Goal: Information Seeking & Learning: Learn about a topic

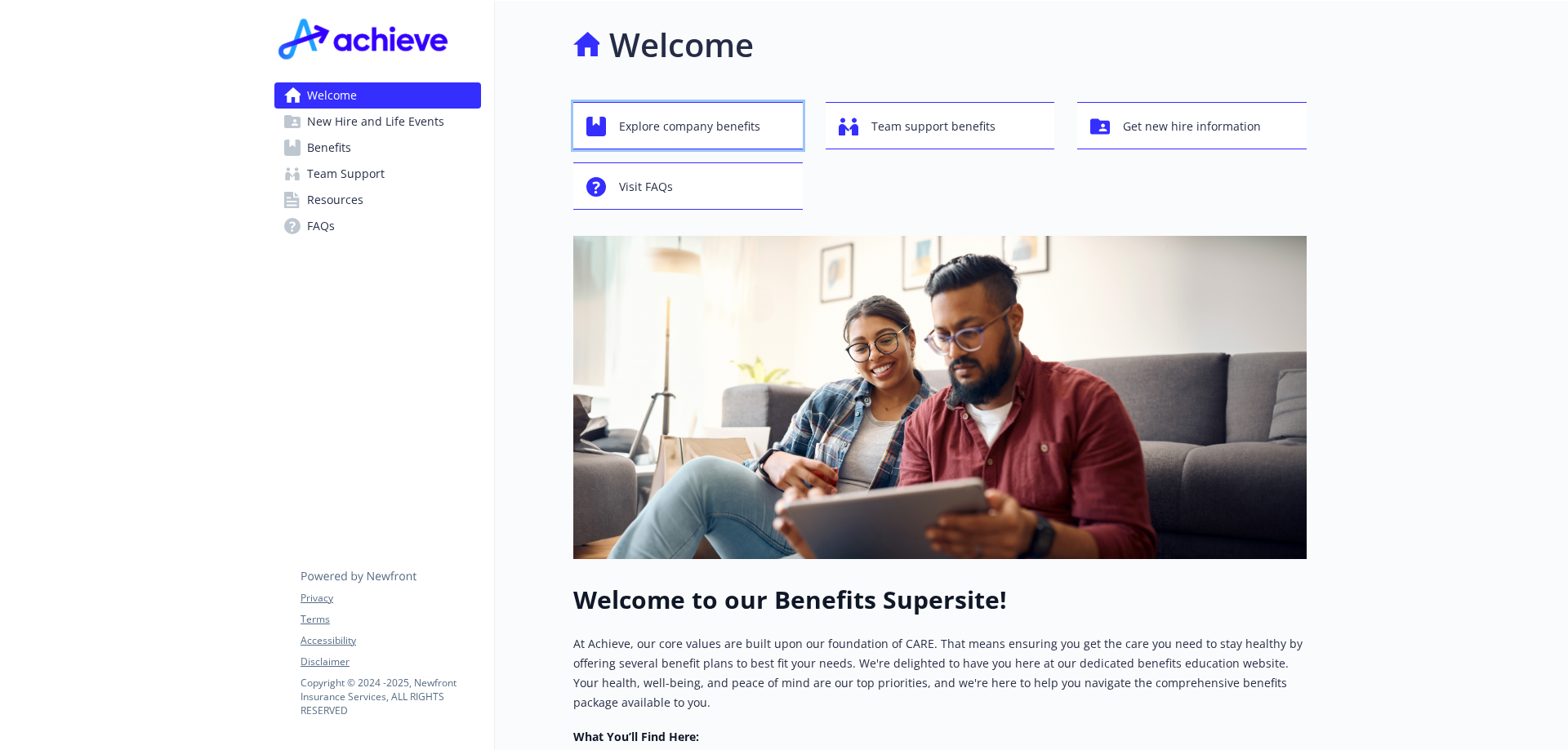
click at [729, 129] on span "Explore company benefits" at bounding box center [690, 126] width 142 height 31
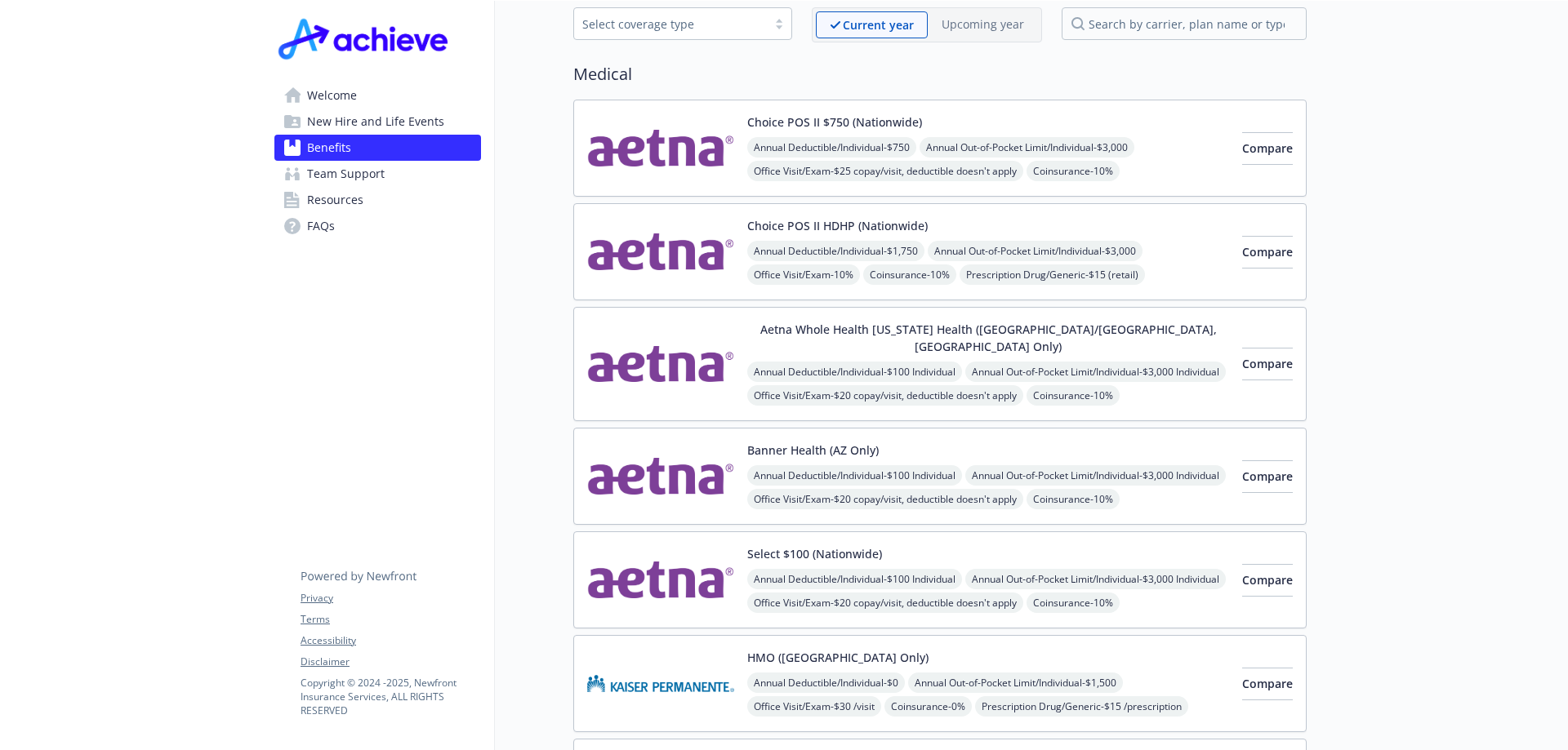
scroll to position [164, 0]
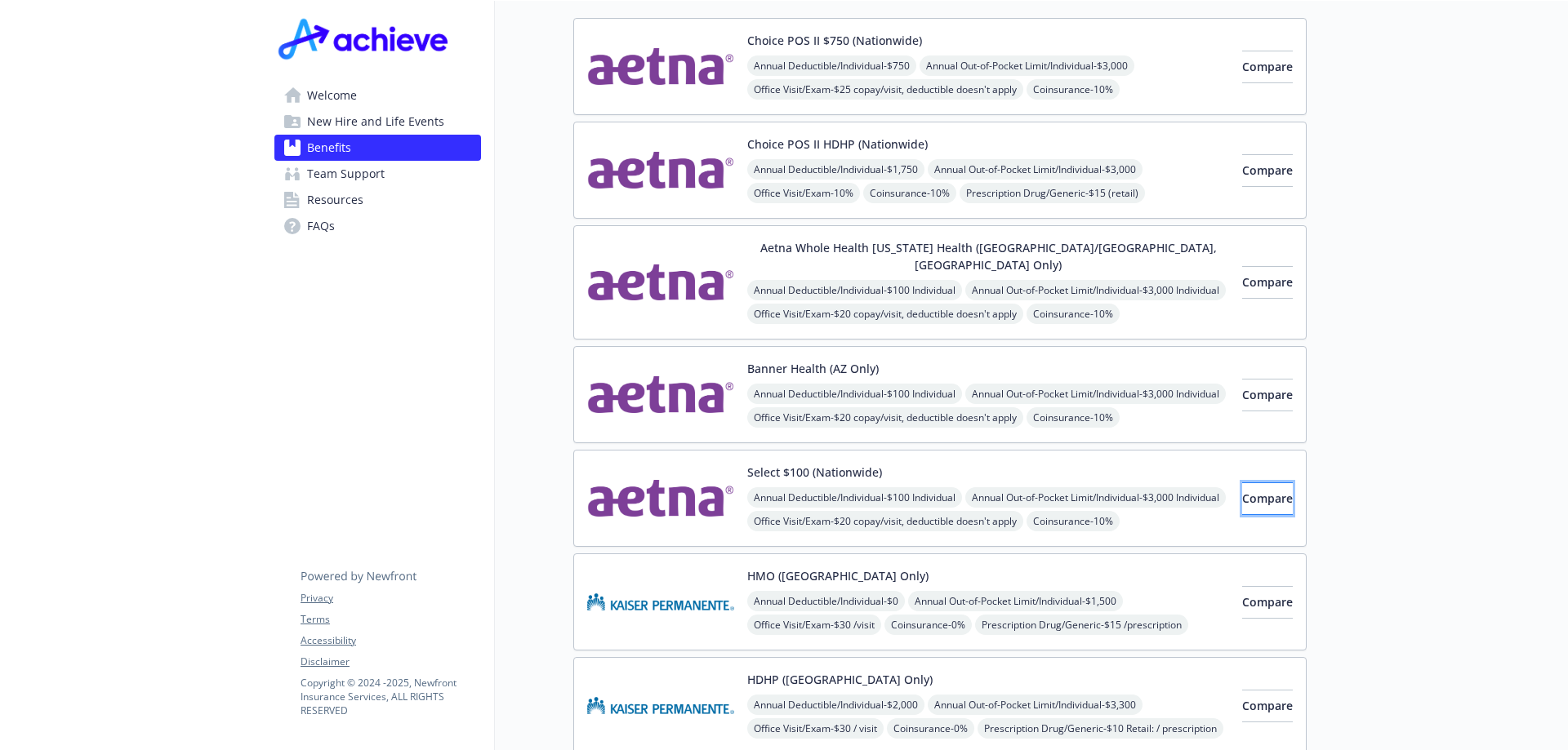
click at [1242, 483] on button "Compare" at bounding box center [1266, 499] width 50 height 33
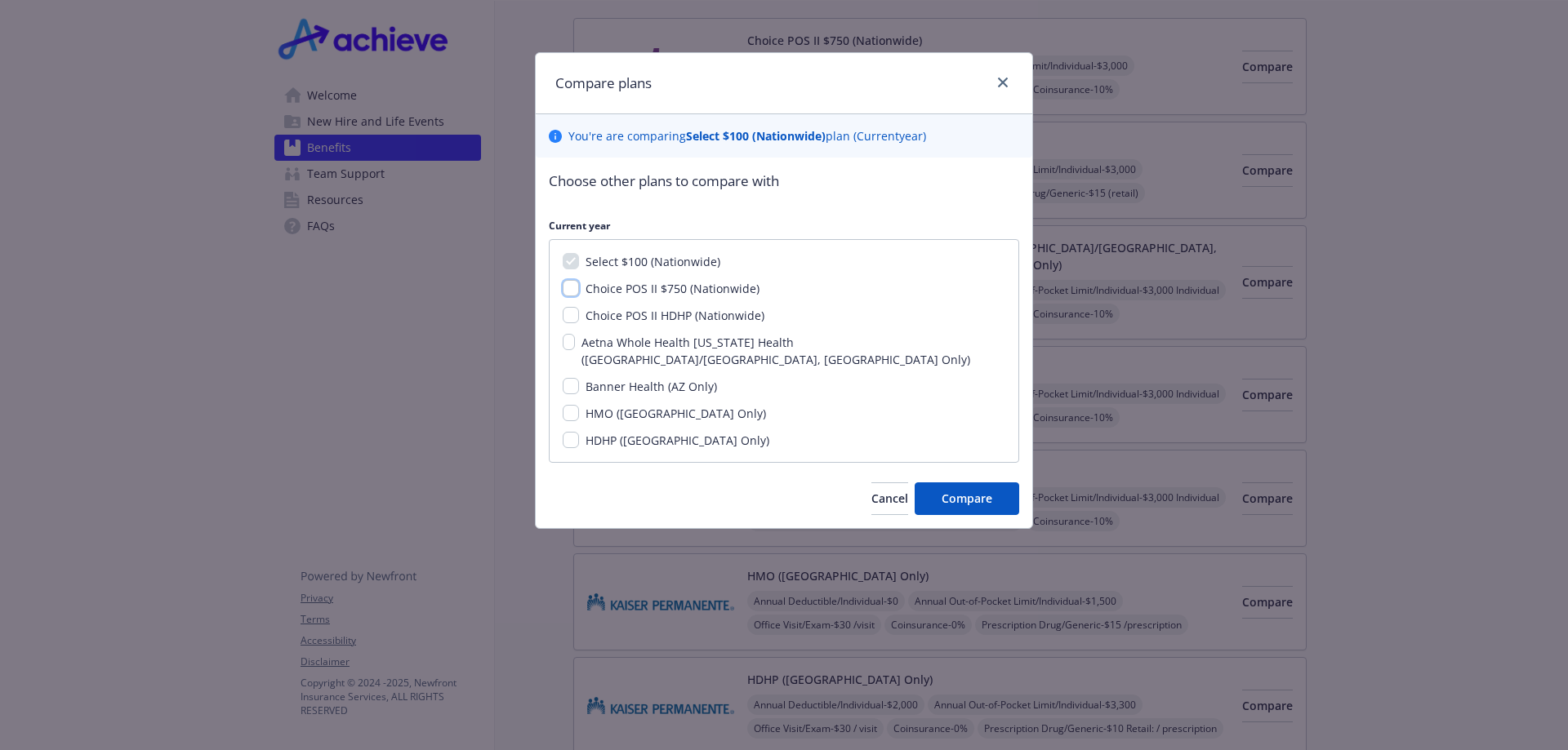
click at [570, 287] on input "Choice POS II $750 (Nationwide)" at bounding box center [570, 288] width 16 height 16
checkbox input "true"
click at [940, 483] on button "Compare" at bounding box center [967, 499] width 104 height 33
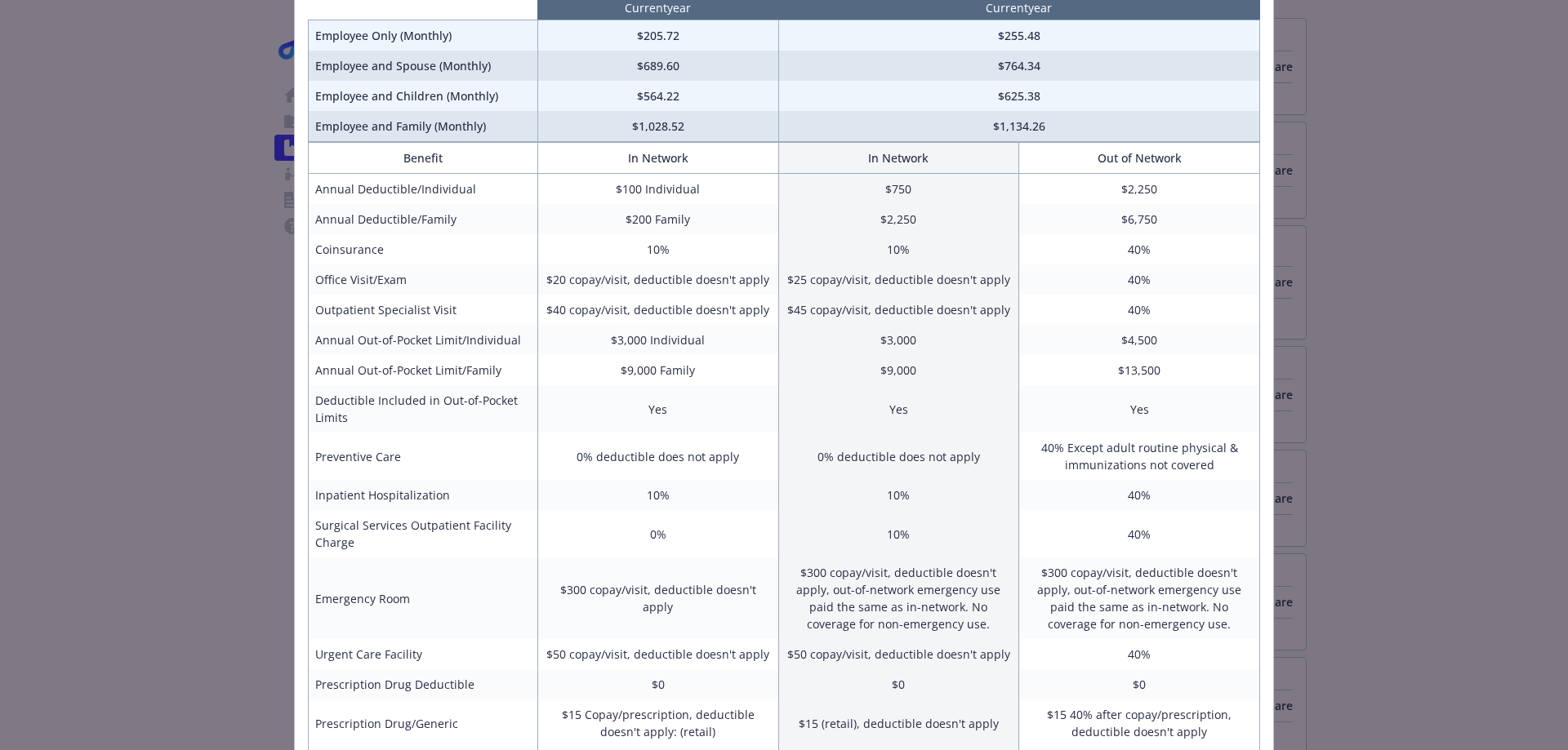
scroll to position [0, 0]
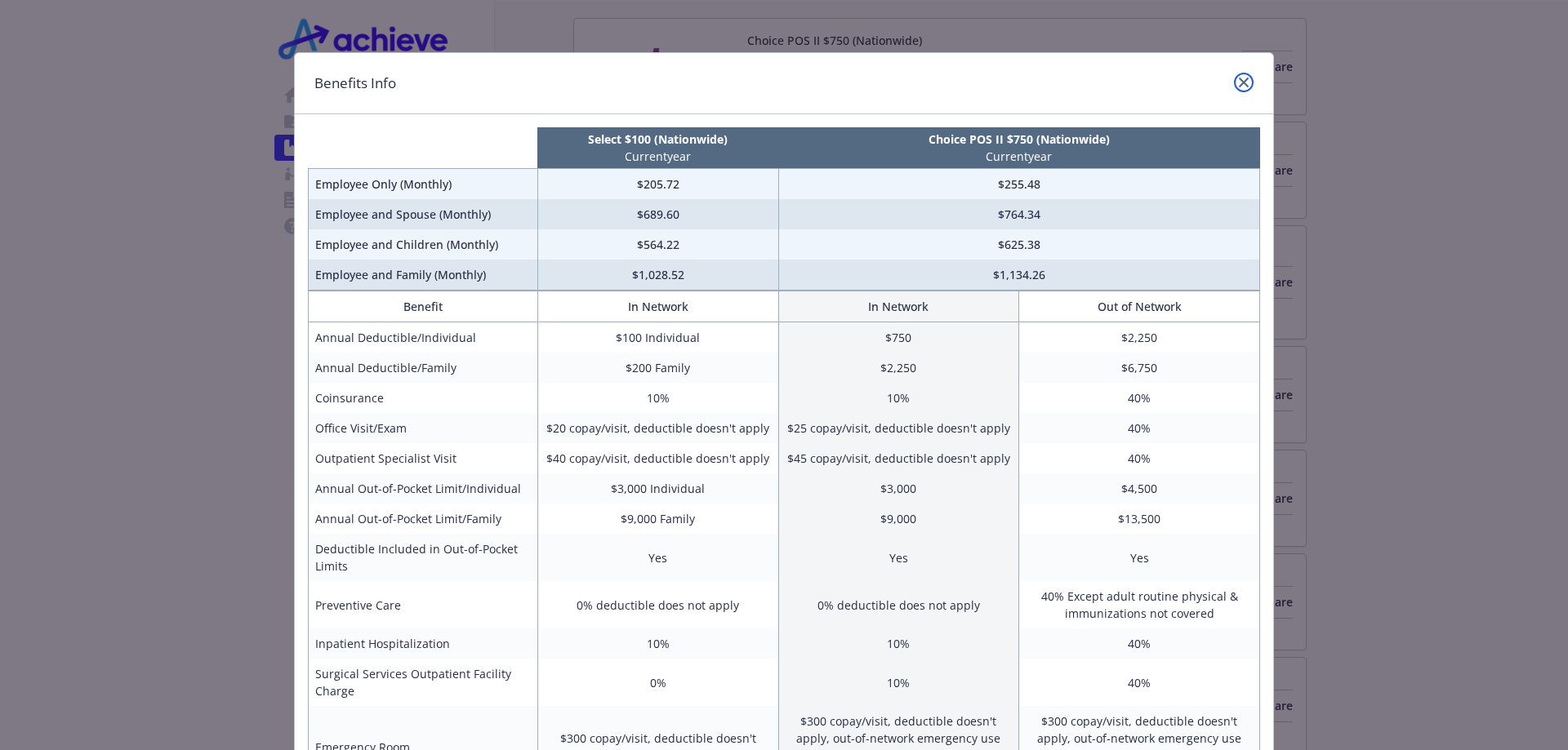
drag, startPoint x: 1241, startPoint y: 81, endPoint x: 776, endPoint y: 603, distance: 699.1
click at [803, 608] on div "Benefits Info Select $100 (Nationwide) Current year Choice POS II $750 (Nationw…" at bounding box center [784, 654] width 980 height 1203
click at [1238, 82] on icon "close" at bounding box center [1243, 82] width 10 height 10
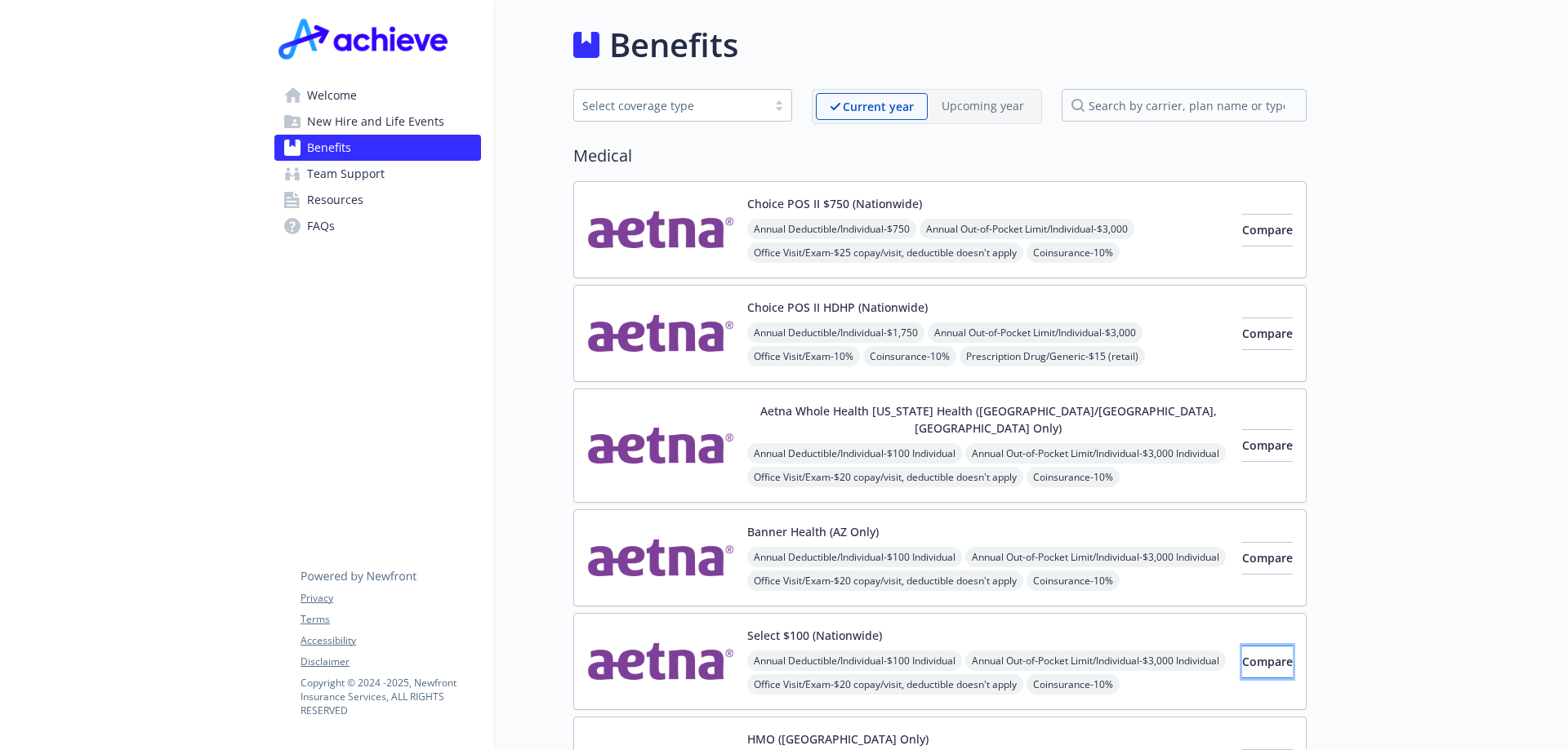
click at [1255, 646] on button "Compare" at bounding box center [1266, 662] width 50 height 33
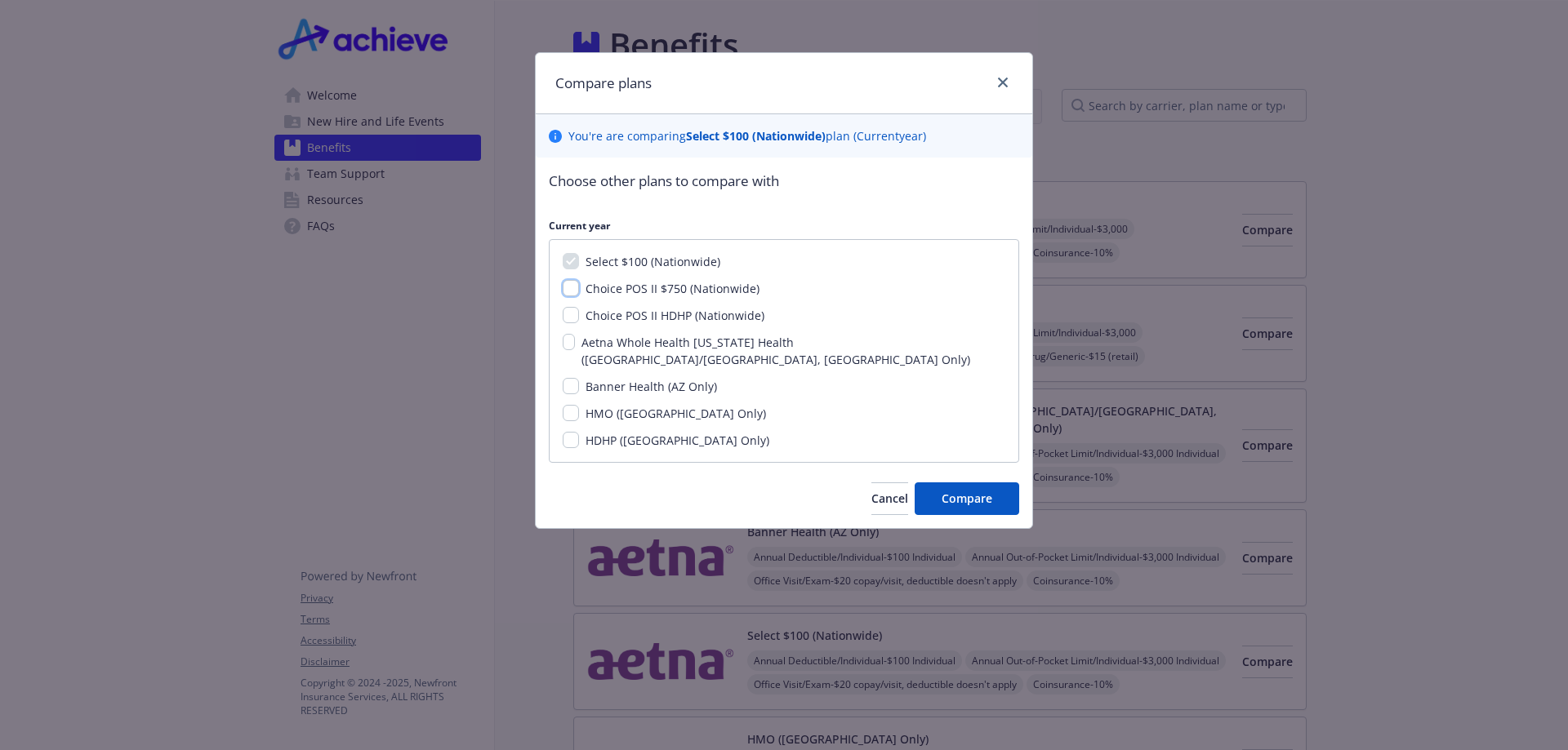
click at [572, 288] on input "Choice POS II $750 (Nationwide)" at bounding box center [570, 288] width 16 height 16
checkbox input "true"
click at [958, 491] on span "Compare" at bounding box center [966, 499] width 50 height 16
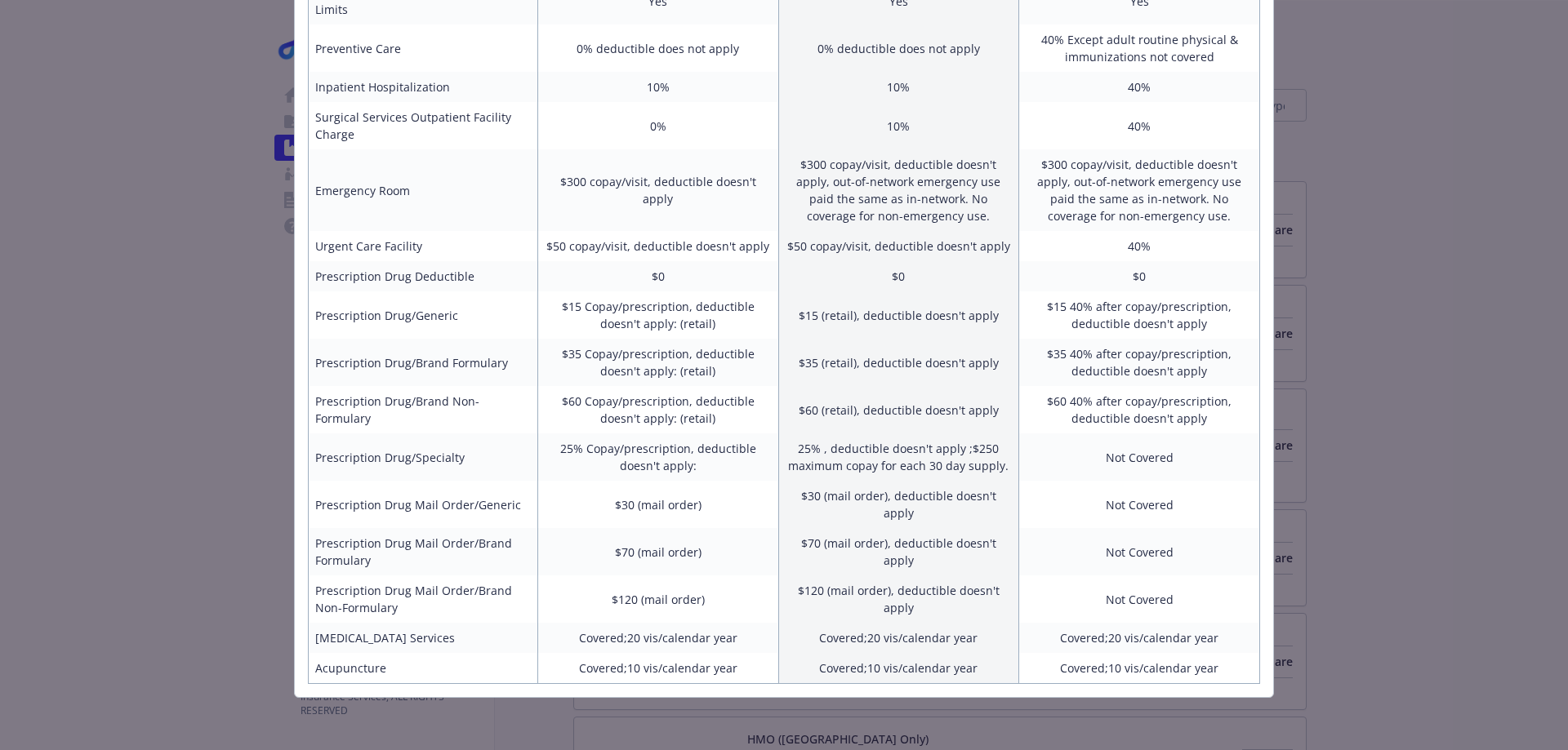
scroll to position [67, 0]
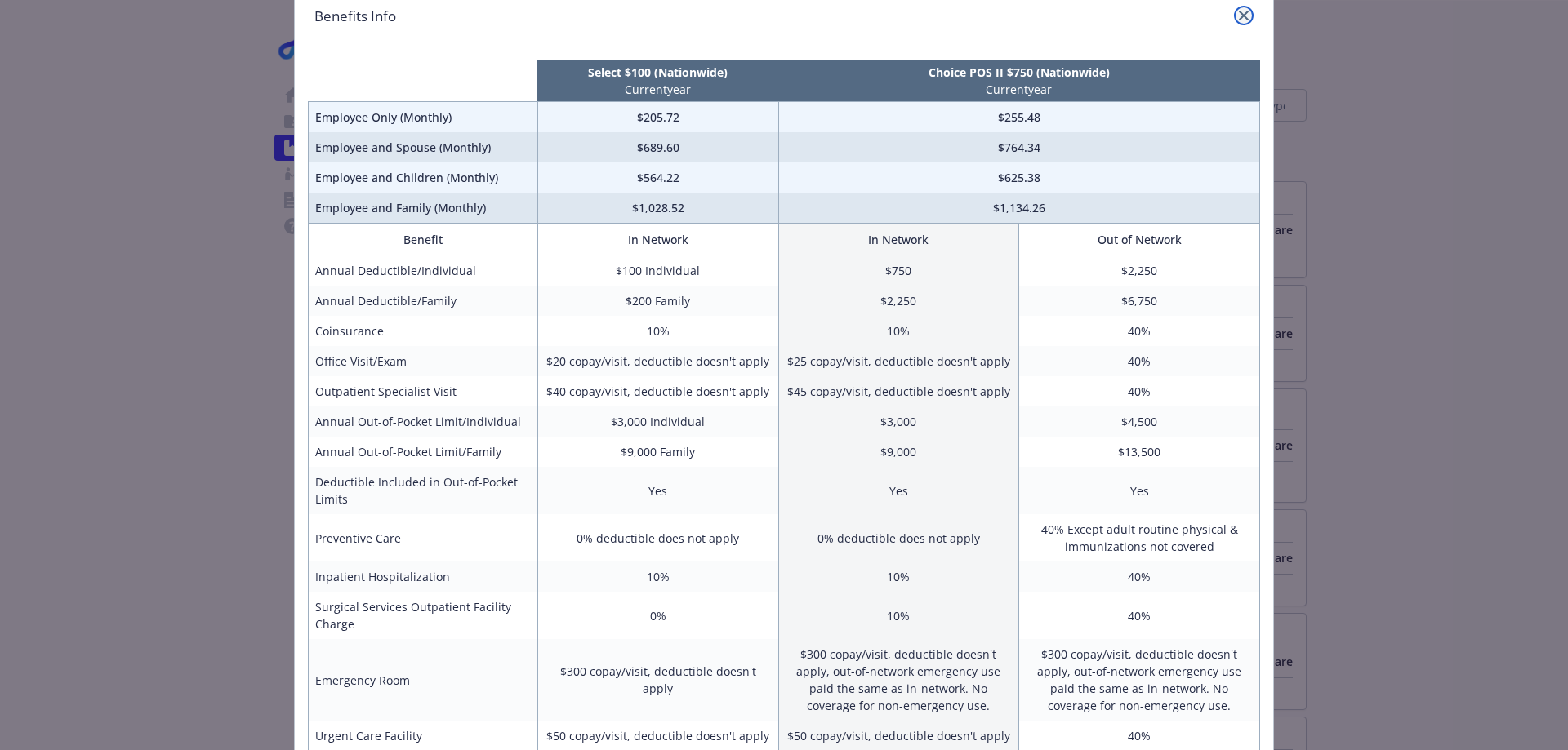
click at [1238, 16] on icon "close" at bounding box center [1243, 15] width 10 height 10
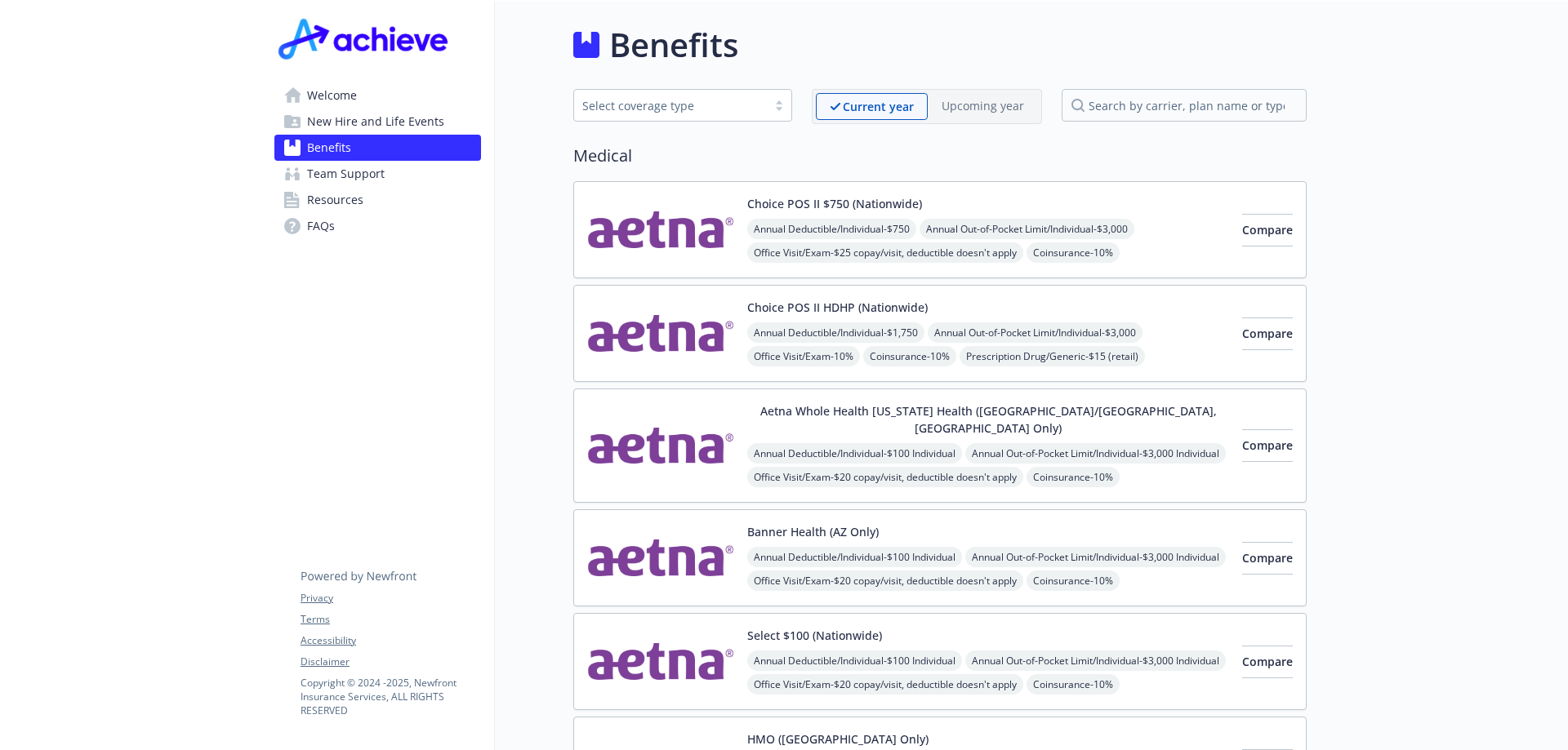
click at [776, 627] on button "Select $100 (Nationwide)" at bounding box center [815, 635] width 134 height 17
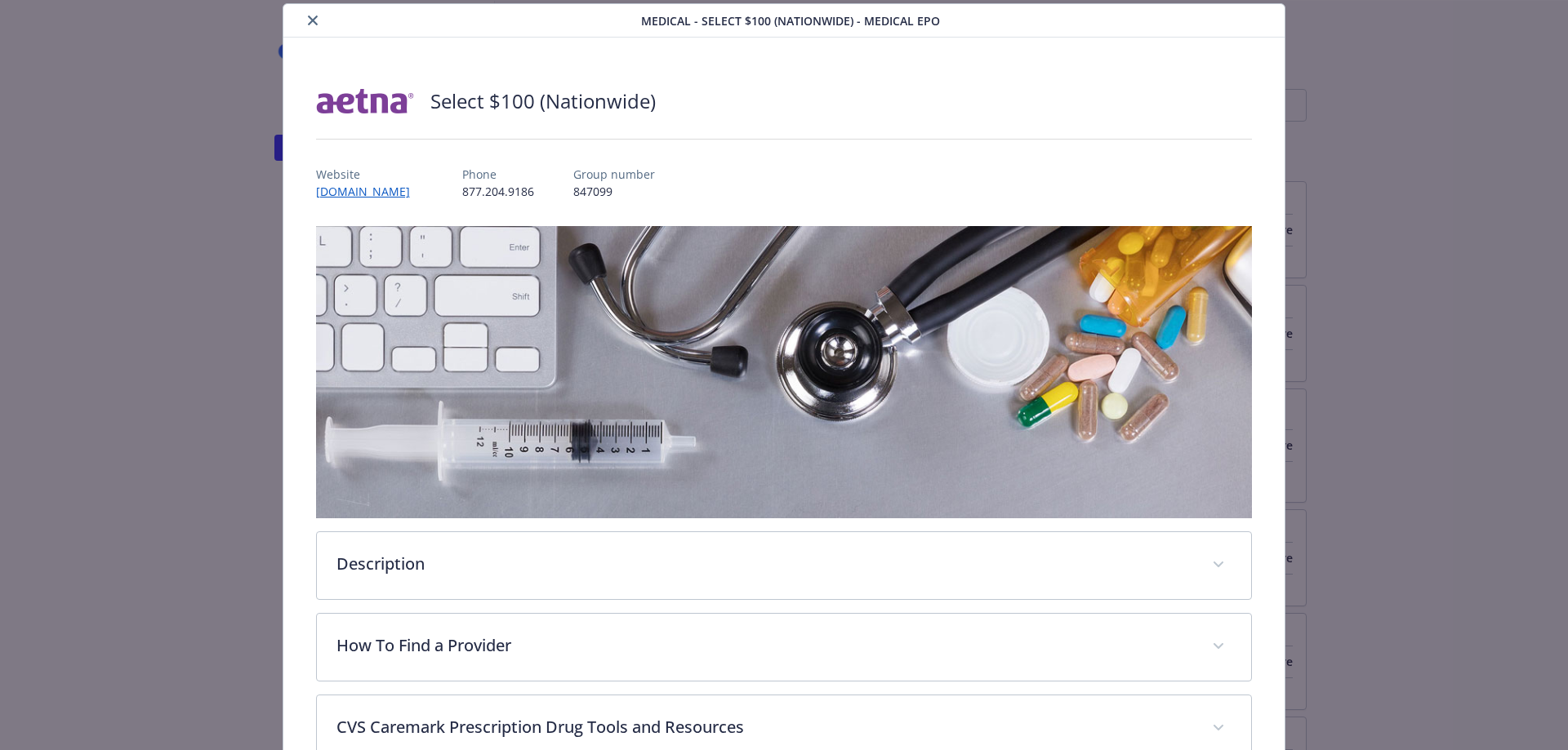
scroll to position [376, 0]
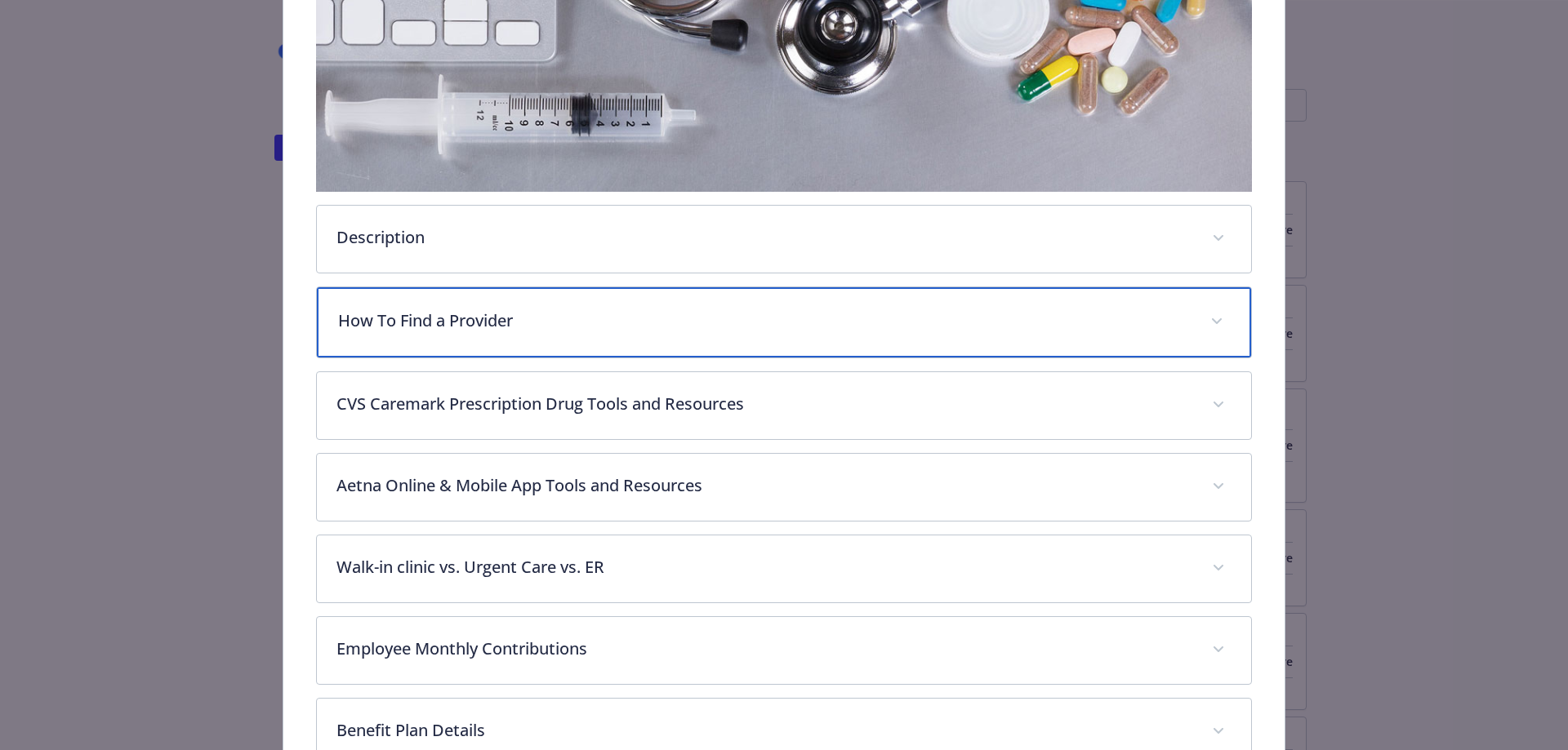
click at [463, 318] on p "How To Find a Provider" at bounding box center [764, 321] width 853 height 25
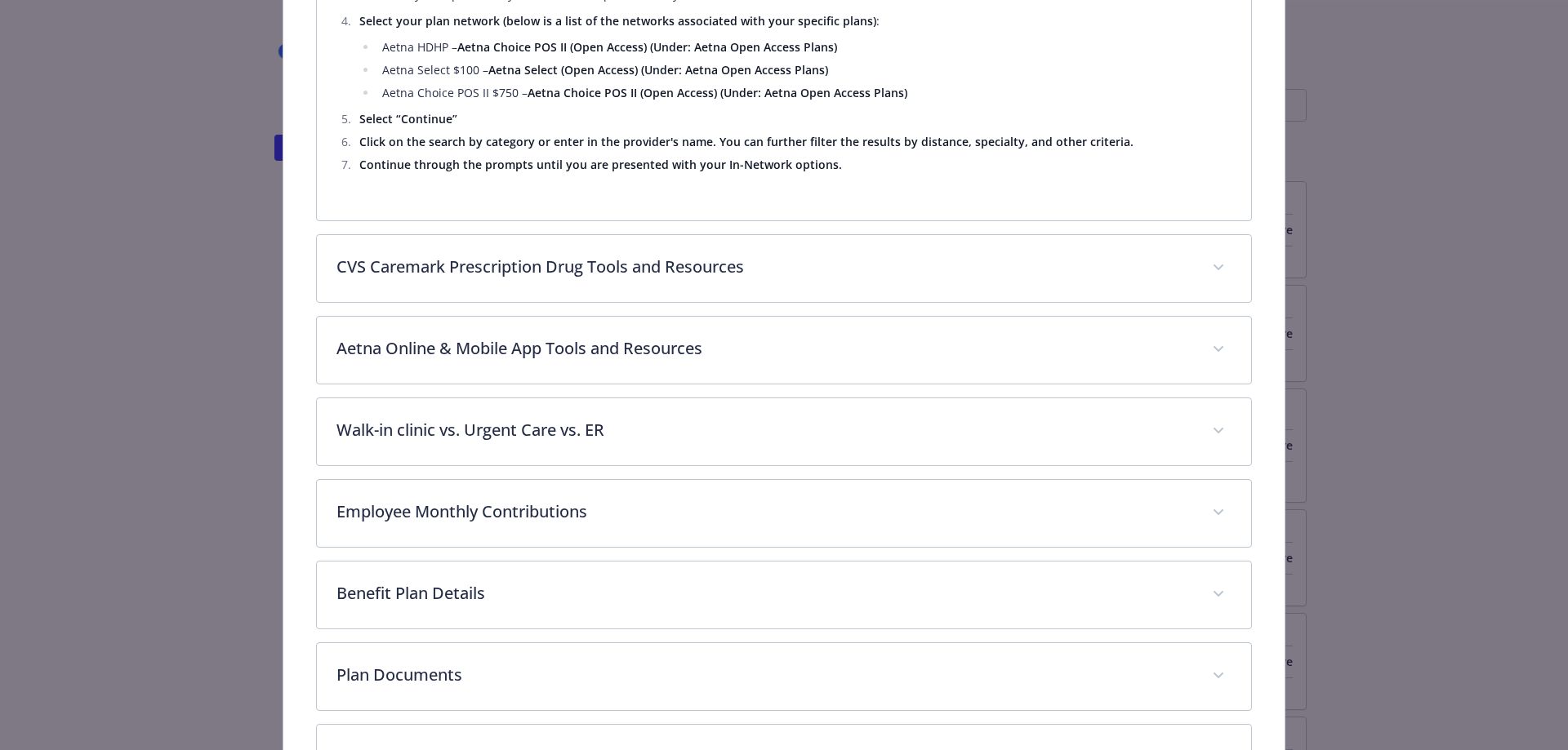
scroll to position [2254, 0]
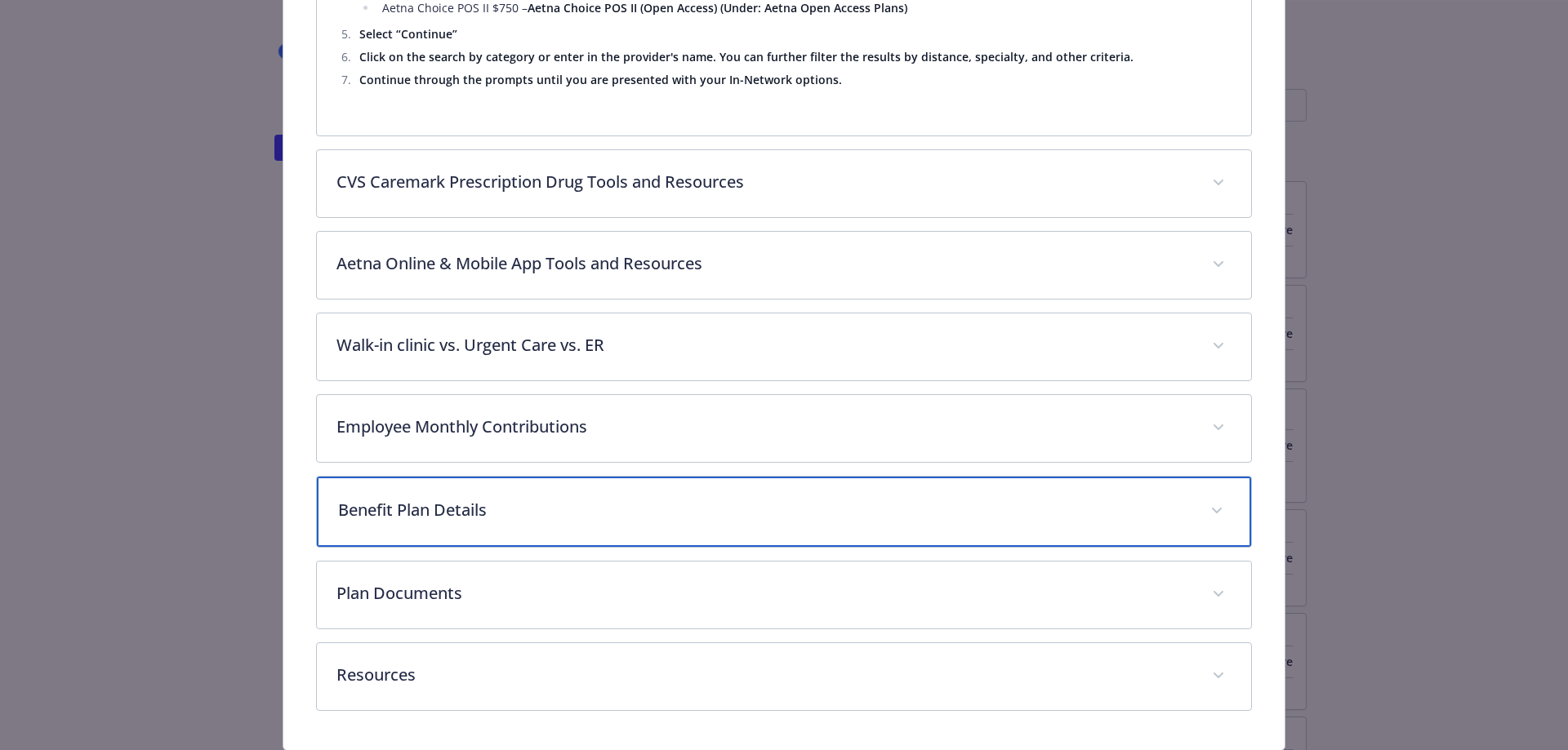
click at [683, 514] on p "Benefit Plan Details" at bounding box center [764, 510] width 853 height 25
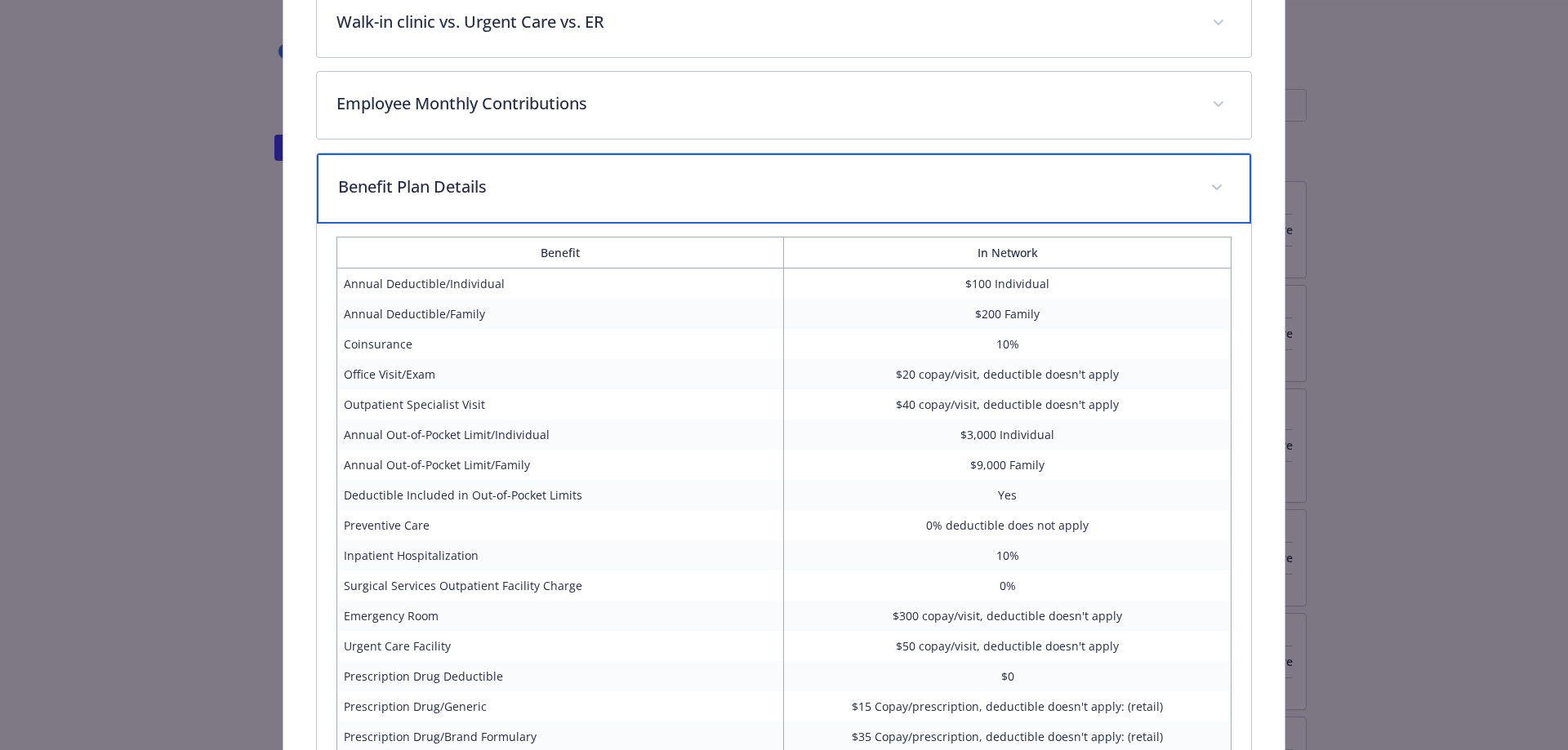
scroll to position [2985, 0]
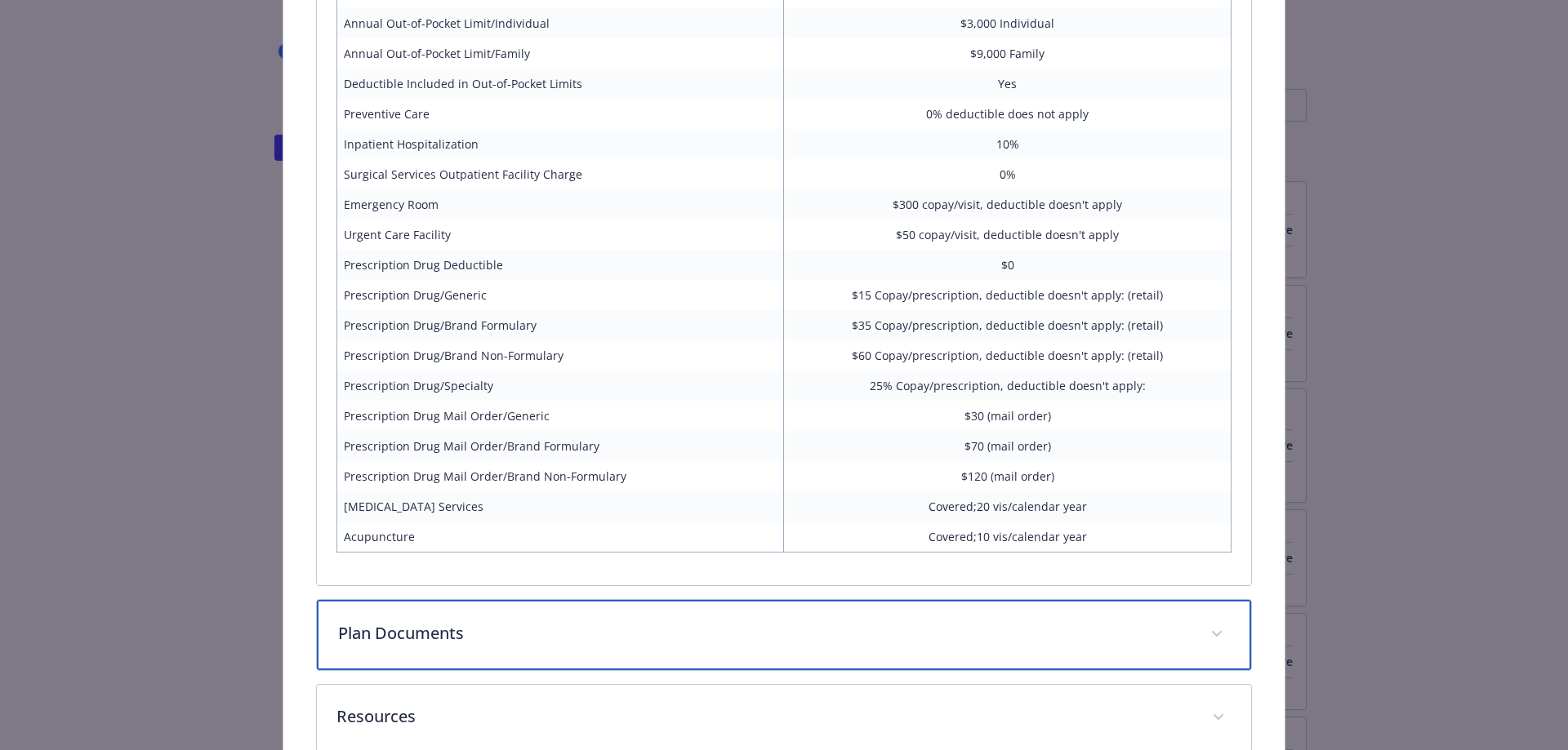
click at [579, 615] on div "Plan Documents" at bounding box center [784, 635] width 935 height 70
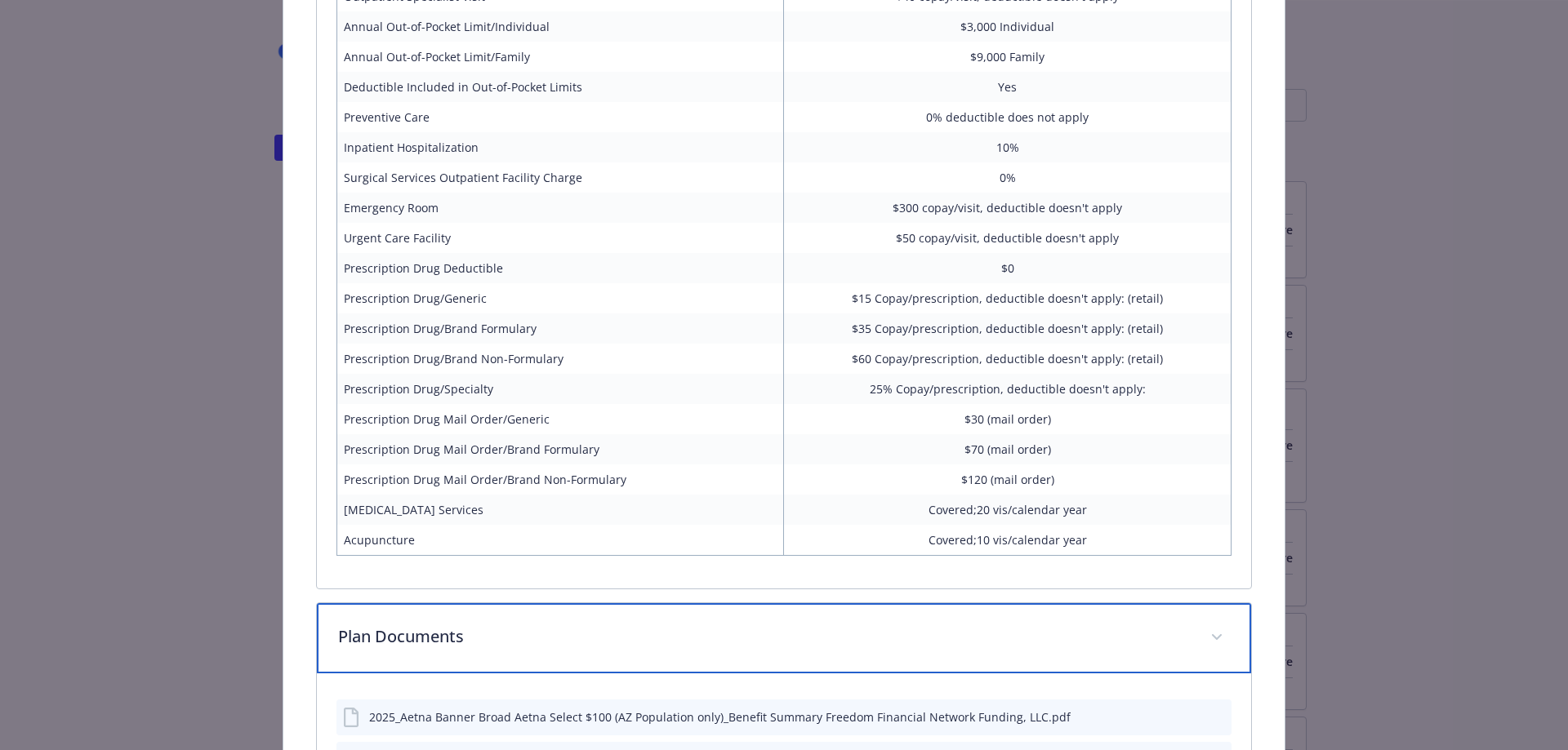
scroll to position [3226, 0]
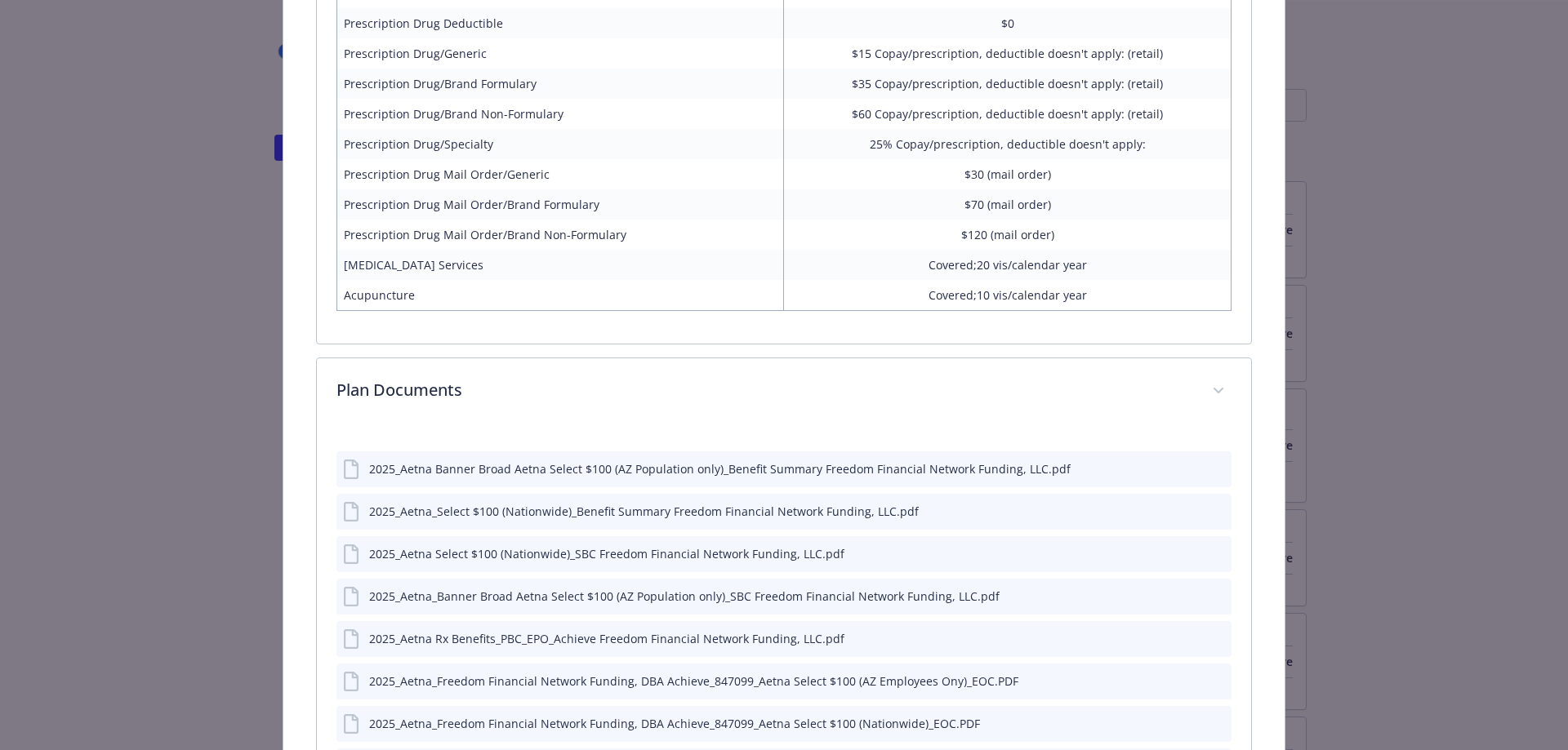
click at [1212, 469] on icon "preview file" at bounding box center [1215, 468] width 15 height 11
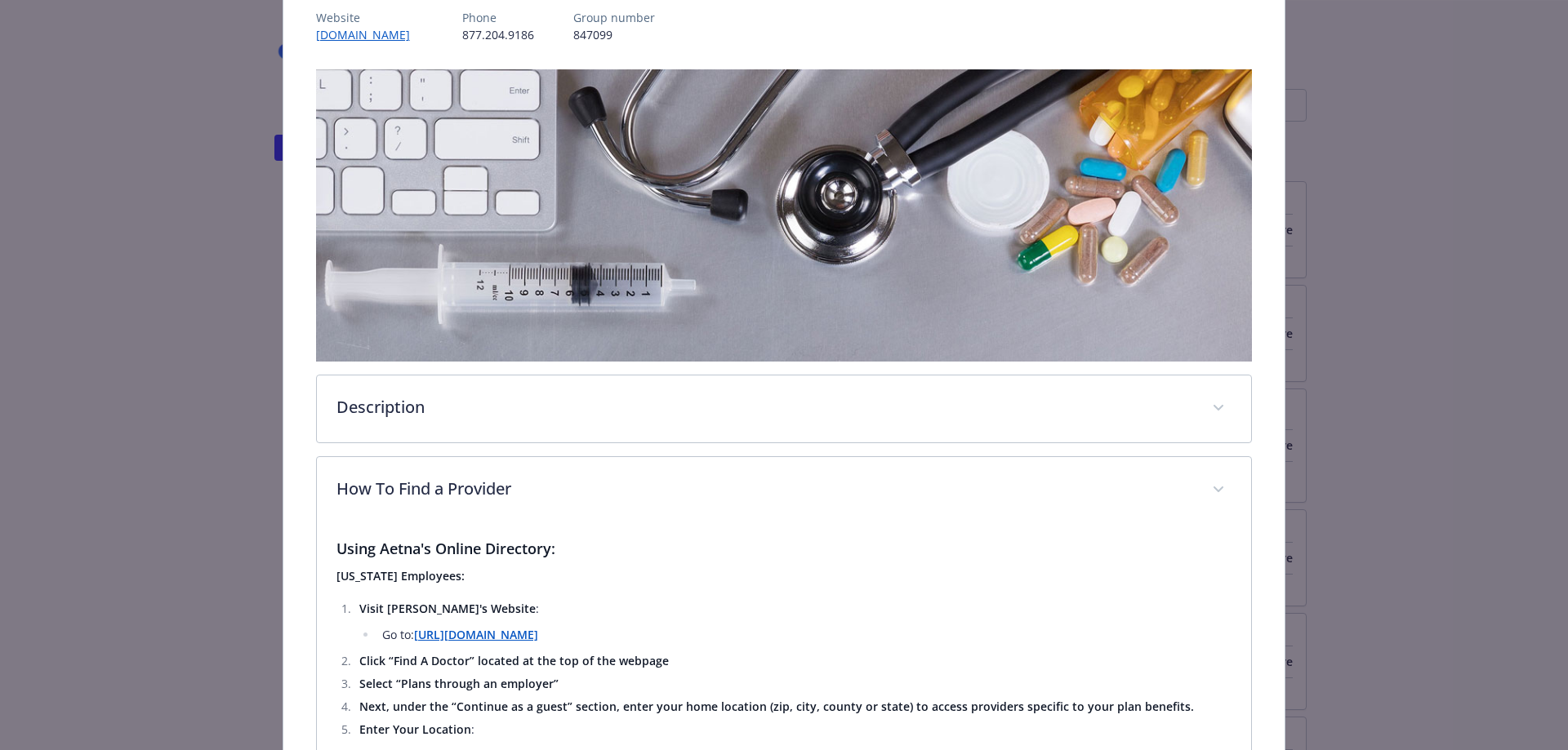
scroll to position [0, 0]
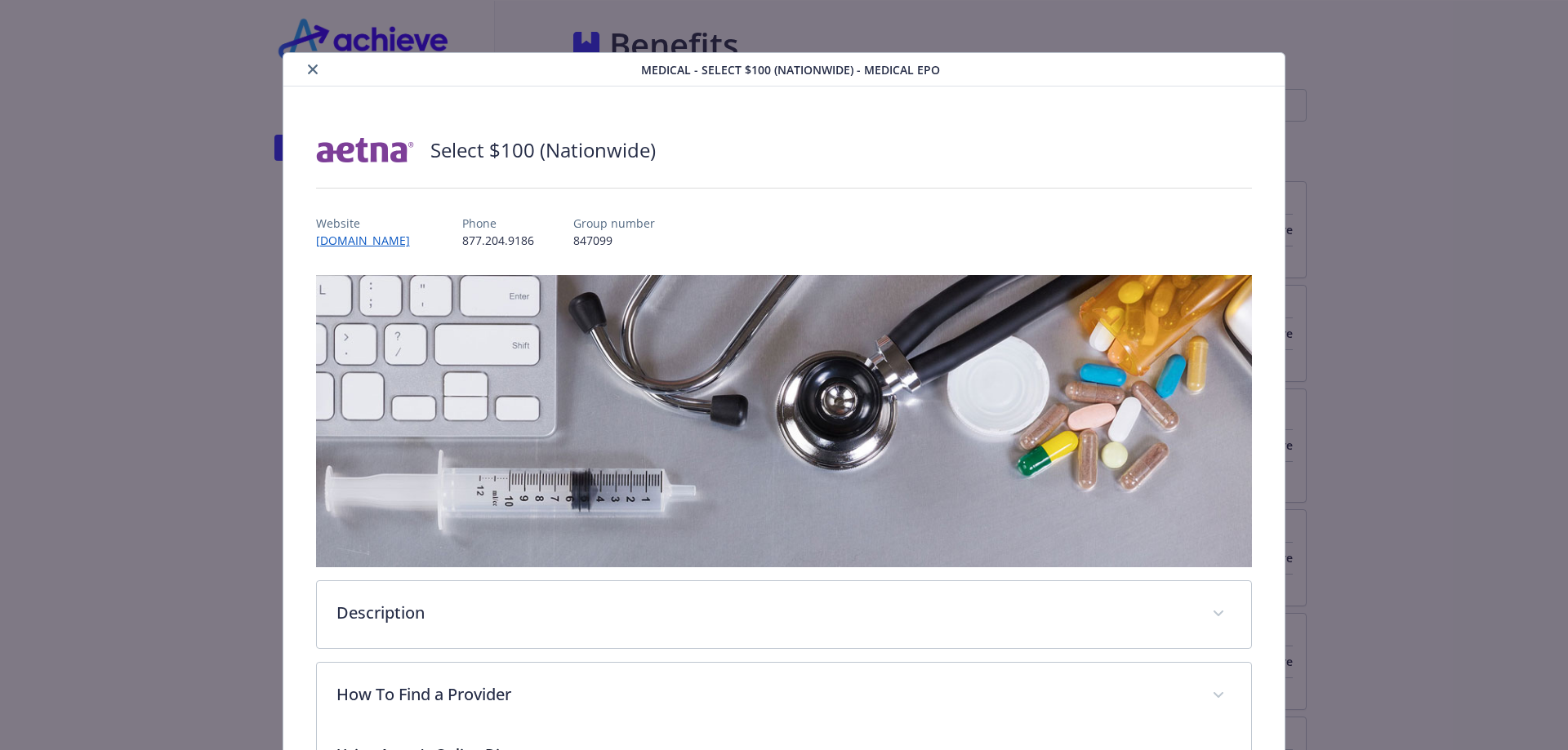
click at [312, 72] on icon "close" at bounding box center [312, 69] width 10 height 10
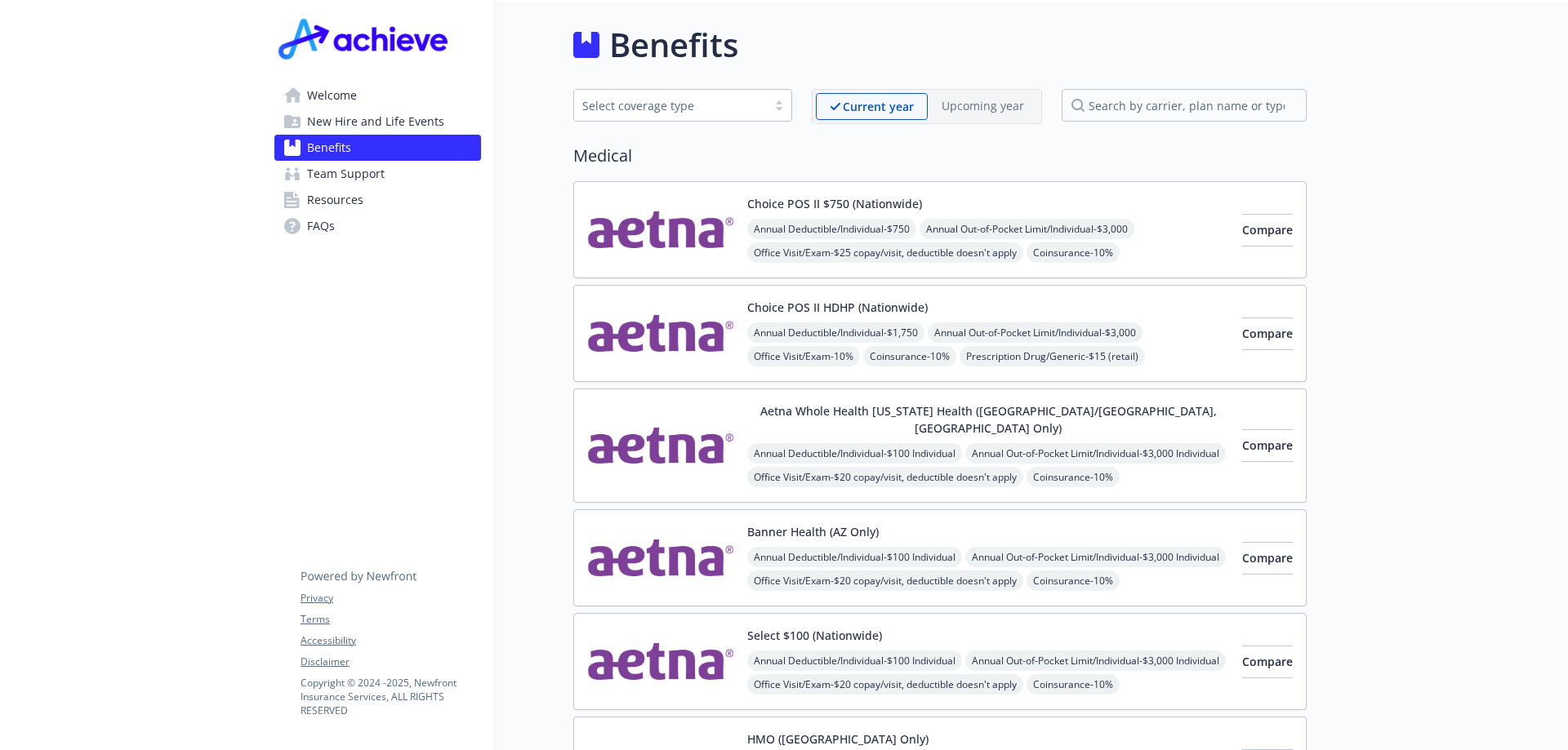
click at [813, 209] on button "Choice POS II $750 (Nationwide)" at bounding box center [835, 203] width 175 height 17
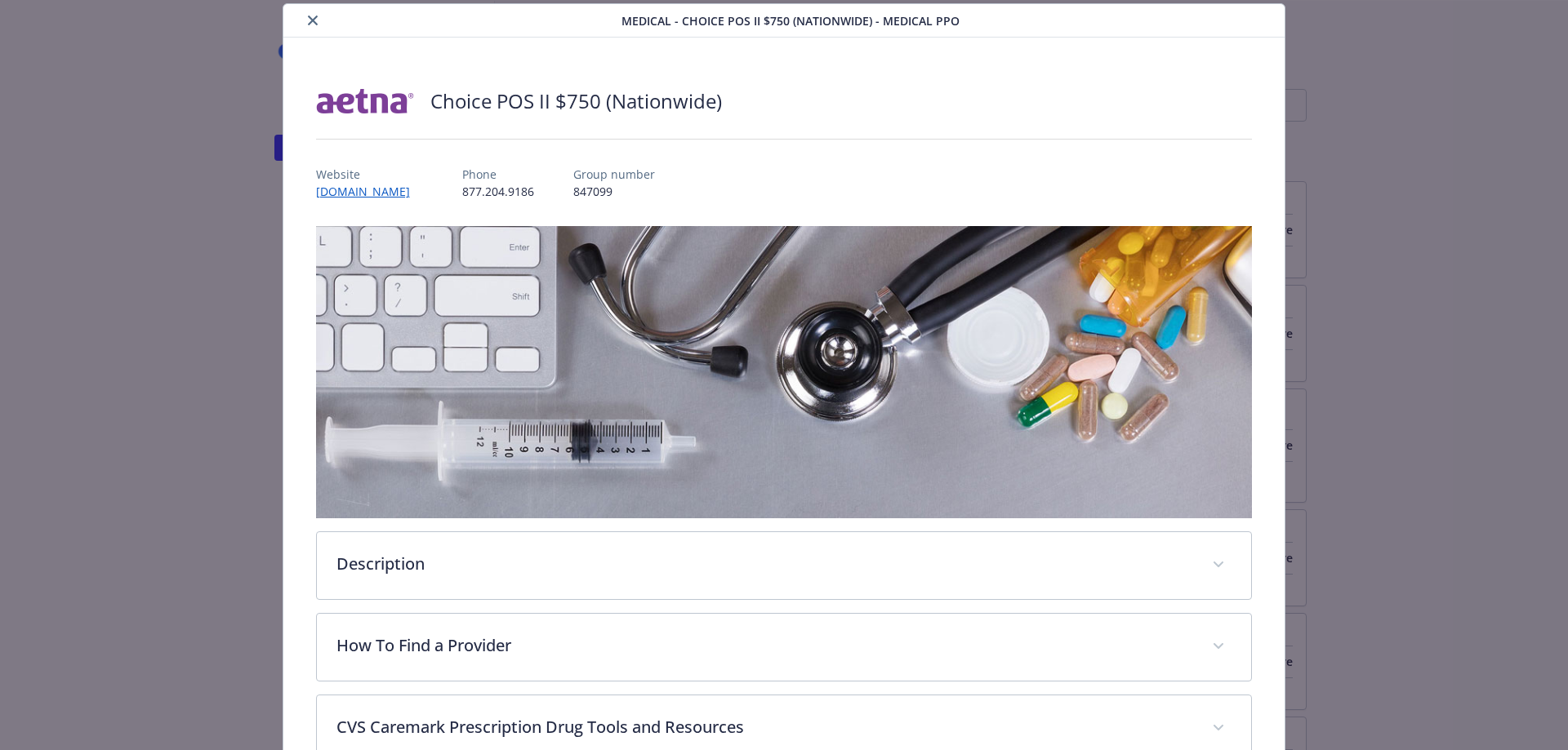
scroll to position [621, 0]
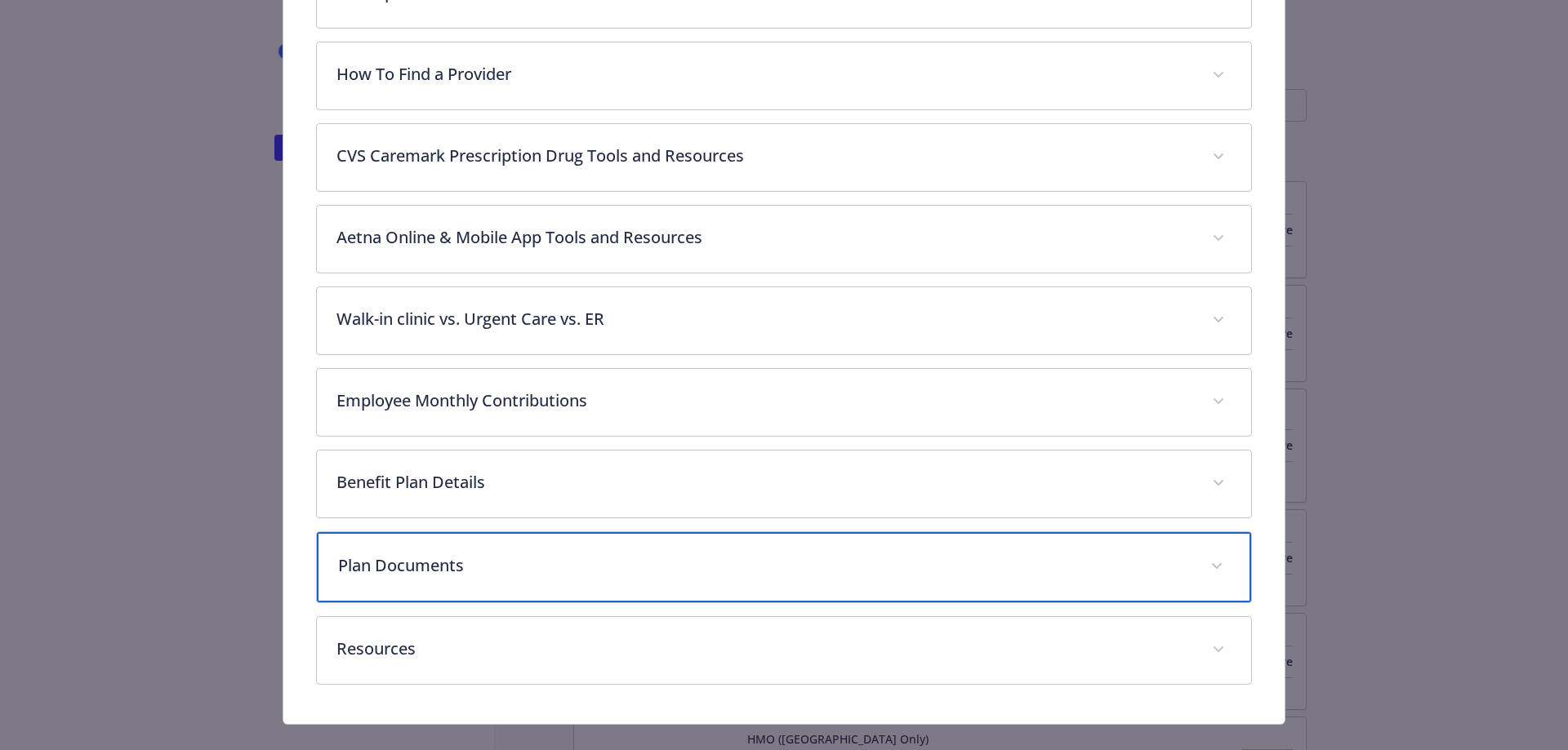
click at [430, 555] on p "Plan Documents" at bounding box center [764, 566] width 853 height 25
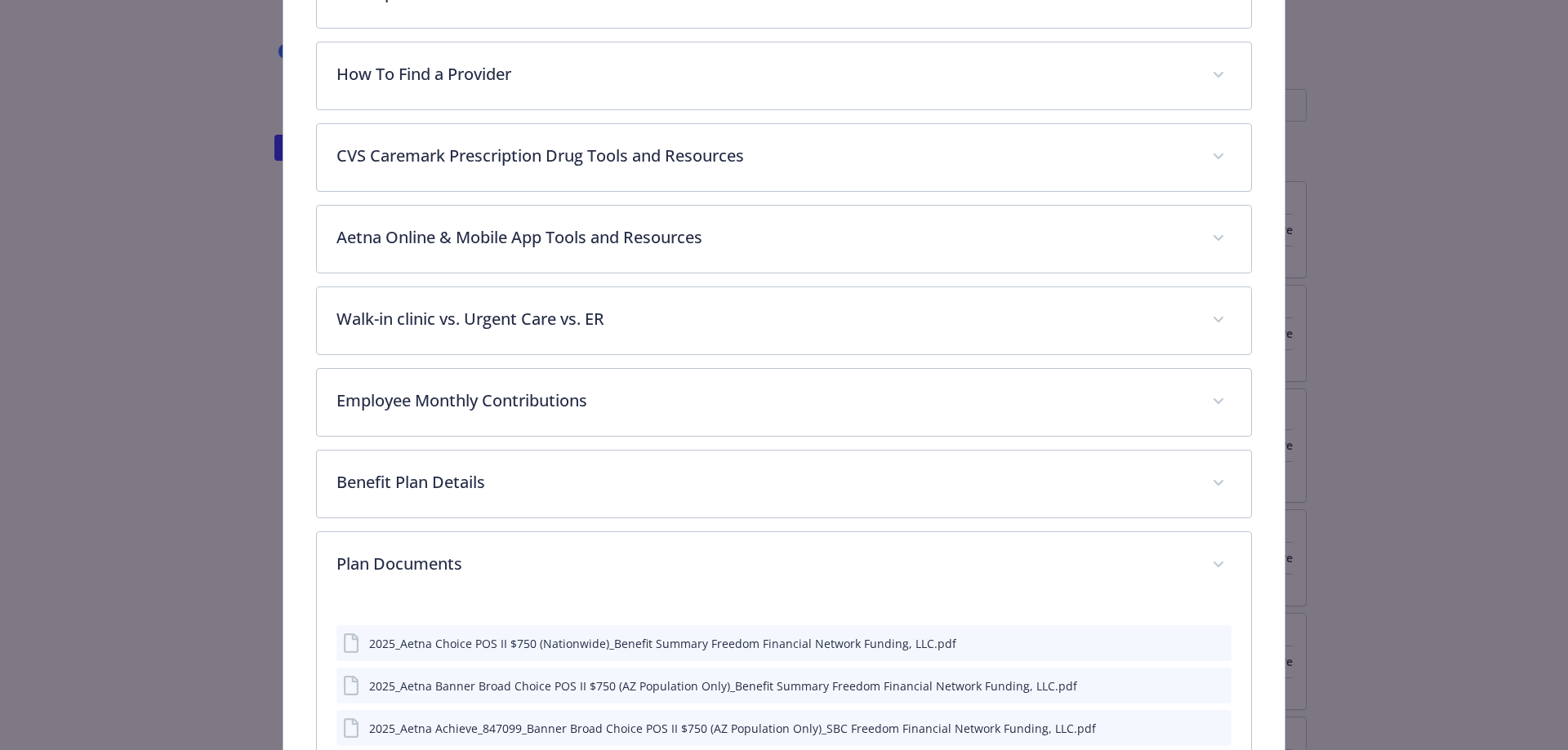
click at [1212, 643] on icon "preview file" at bounding box center [1215, 642] width 15 height 11
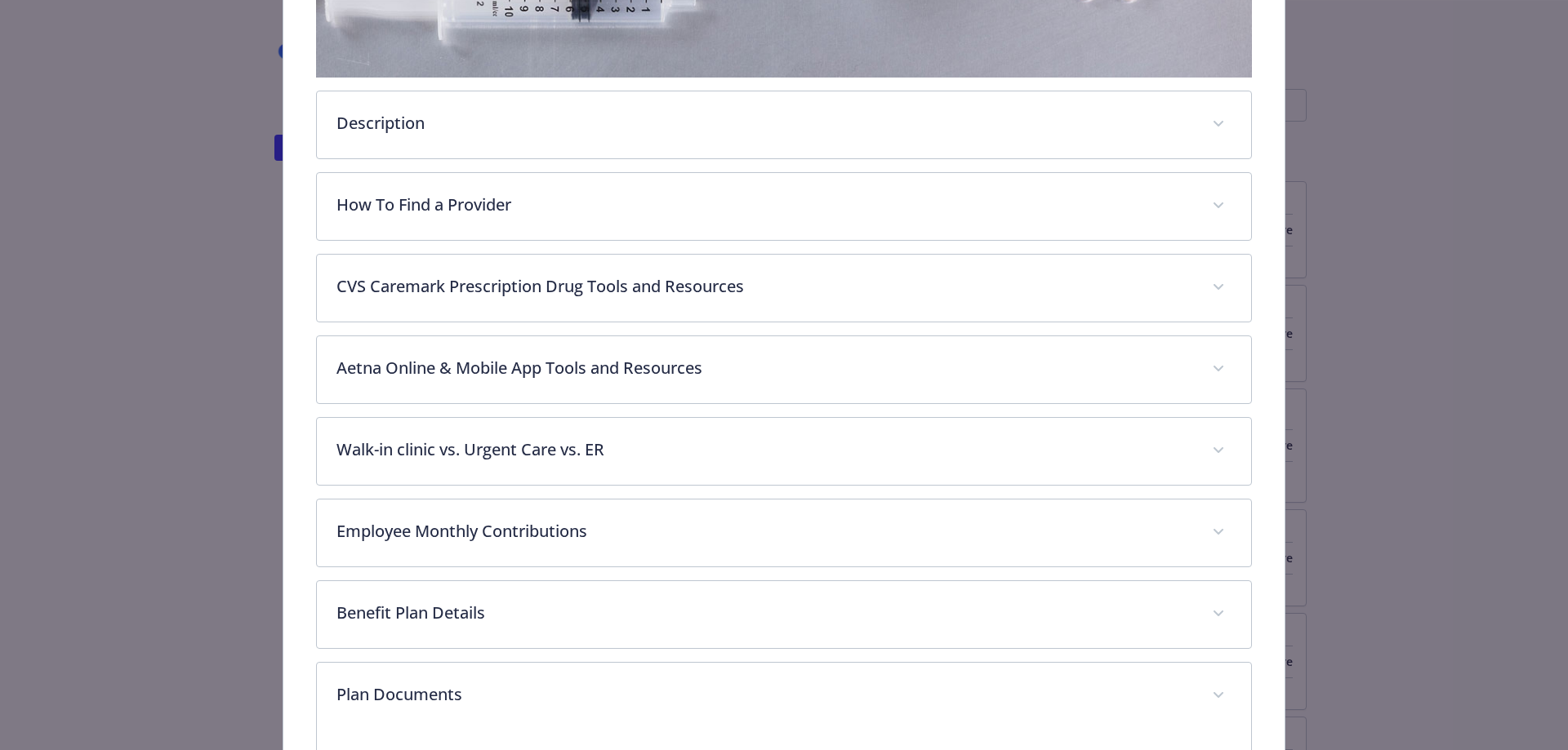
scroll to position [654, 0]
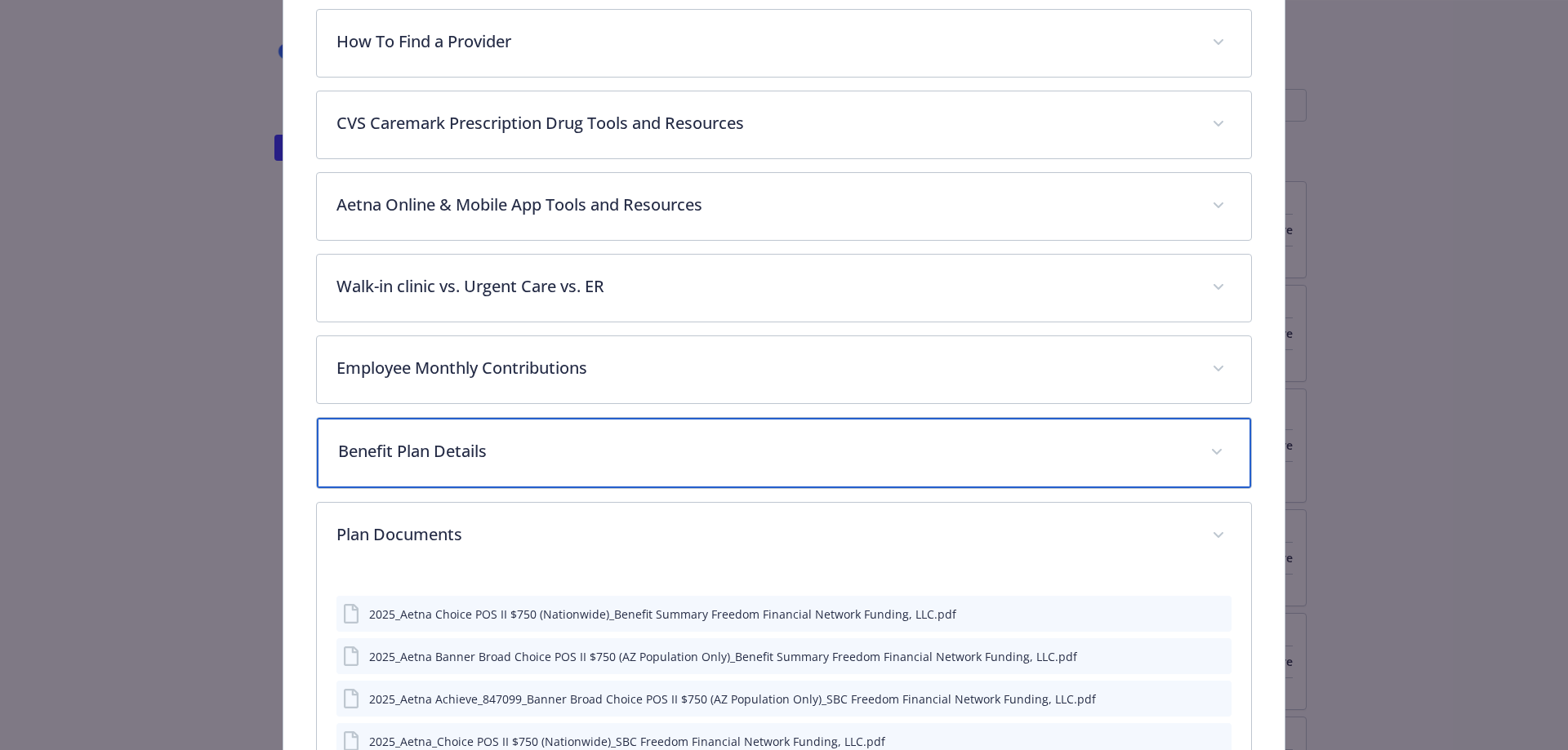
click at [447, 440] on p "Benefit Plan Details" at bounding box center [764, 452] width 853 height 25
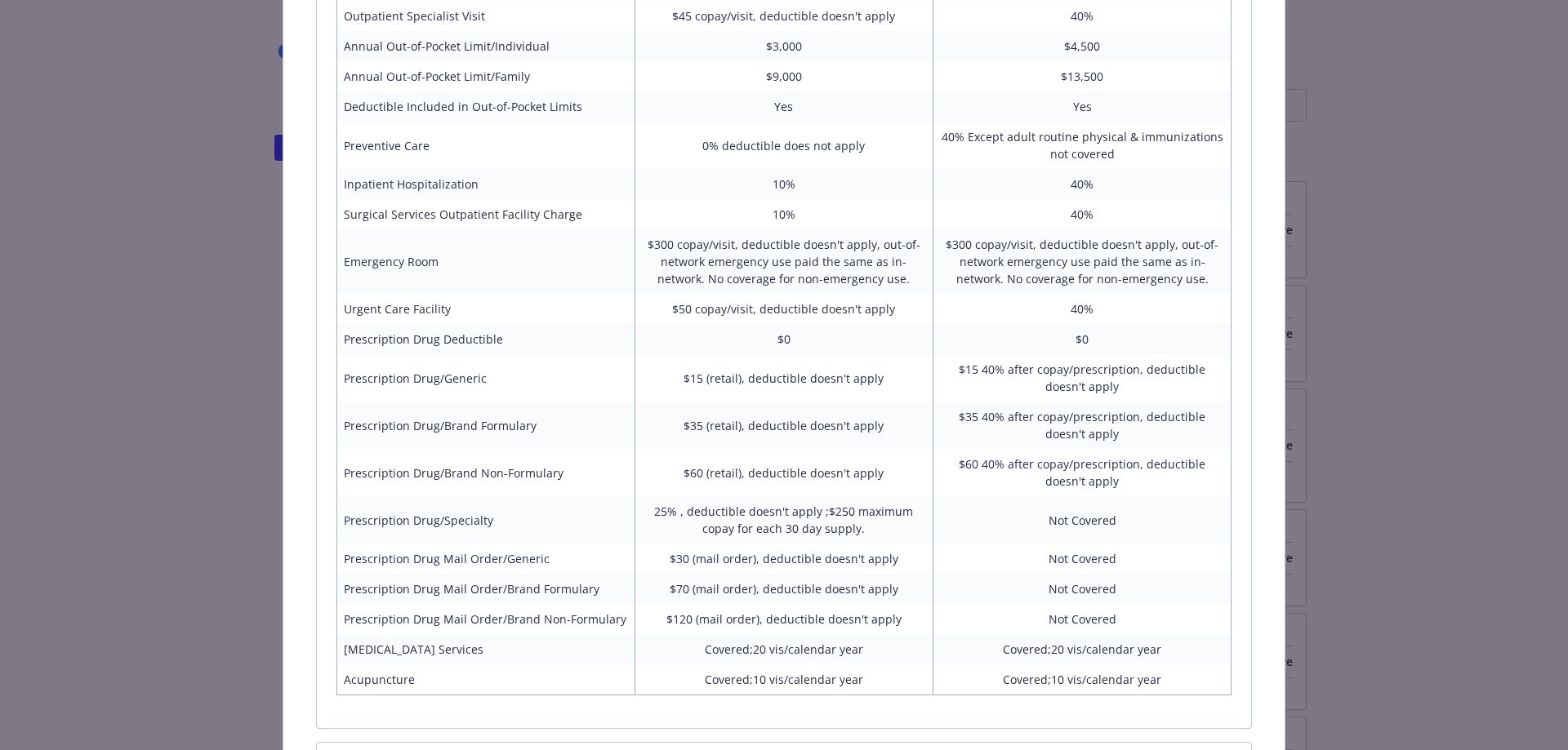
scroll to position [1551, 0]
